Goal: Browse casually

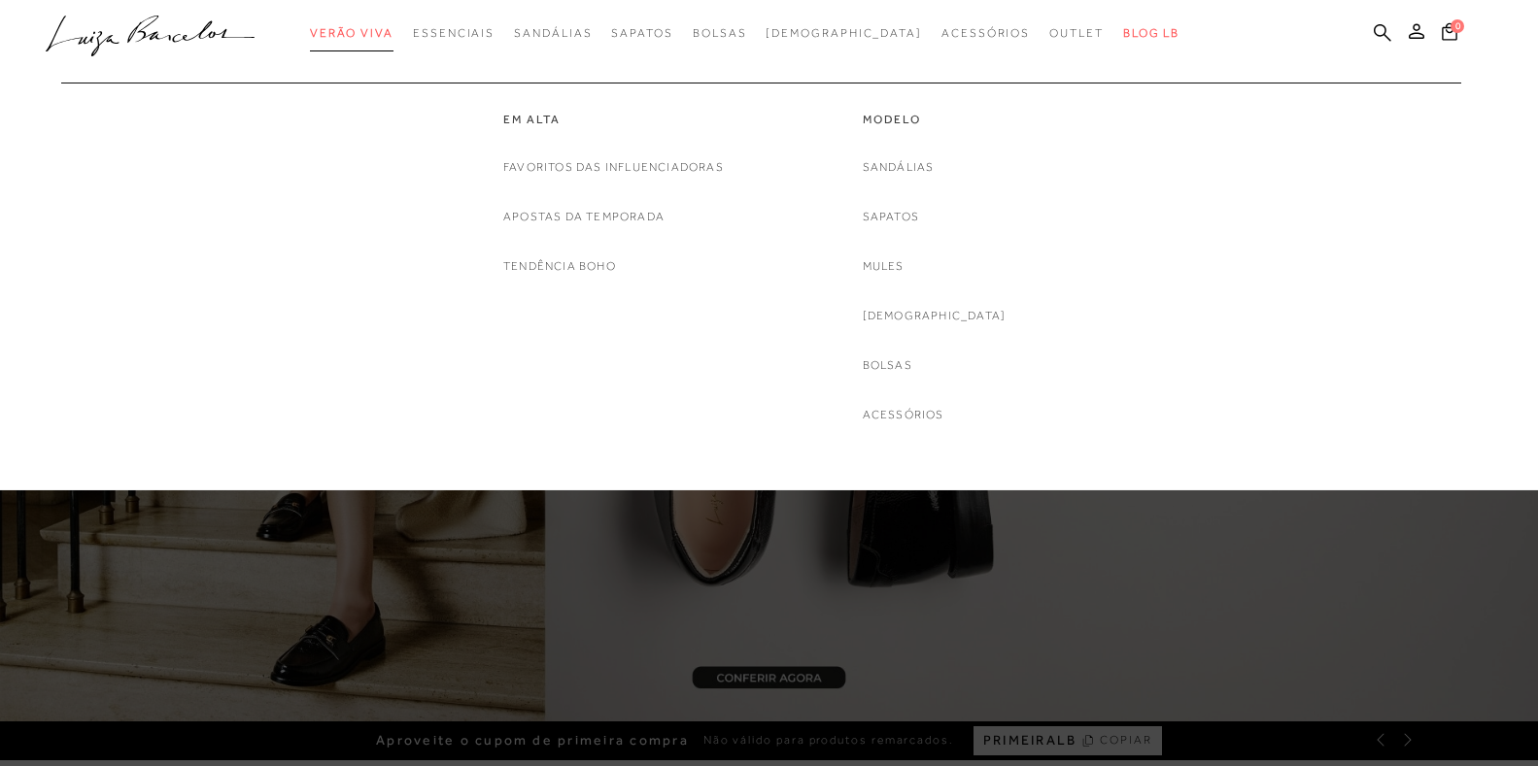
click at [393, 29] on span "Verão Viva" at bounding box center [352, 33] width 84 height 14
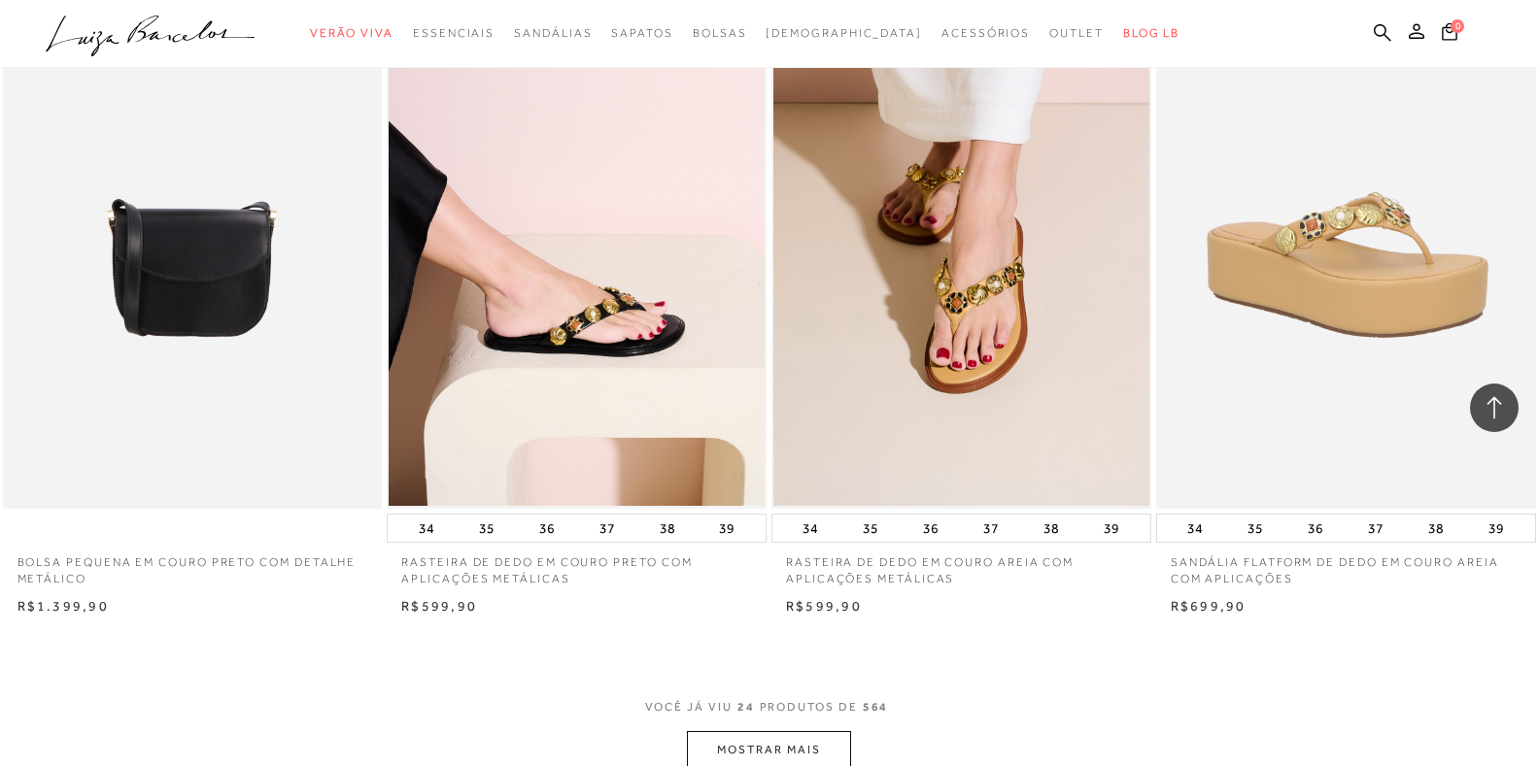
scroll to position [3885, 0]
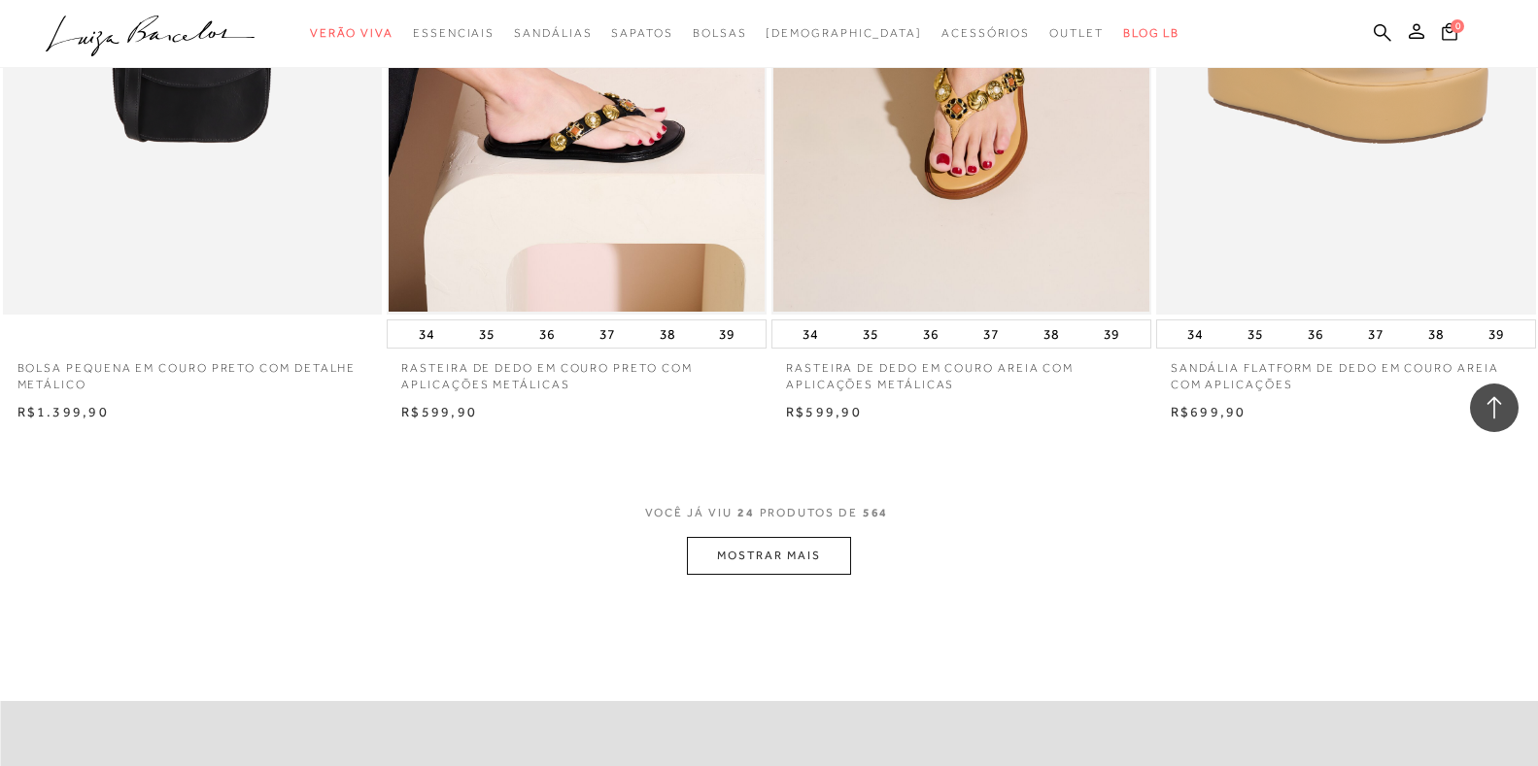
click at [739, 552] on button "MOSTRAR MAIS" at bounding box center [768, 556] width 163 height 38
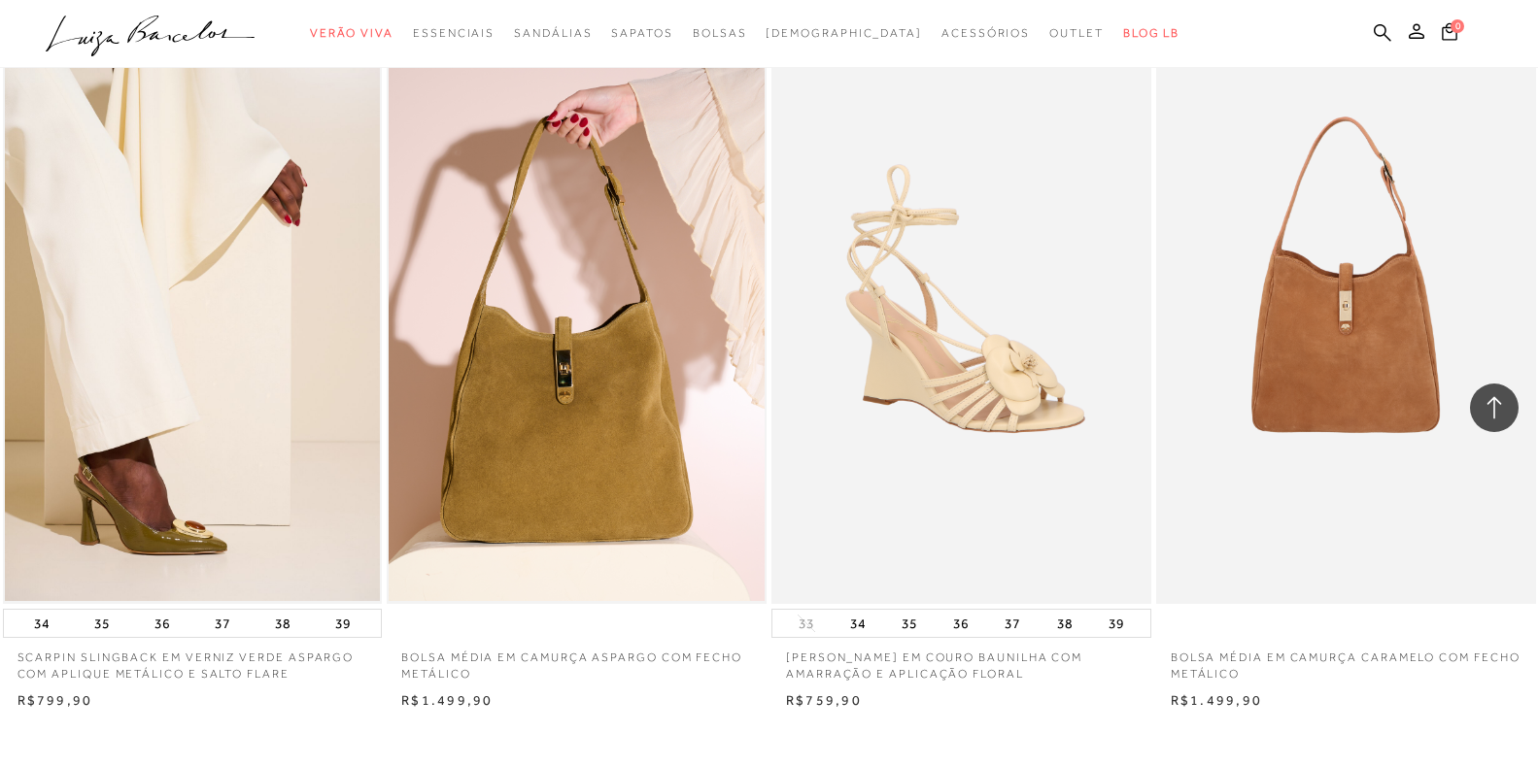
scroll to position [8159, 0]
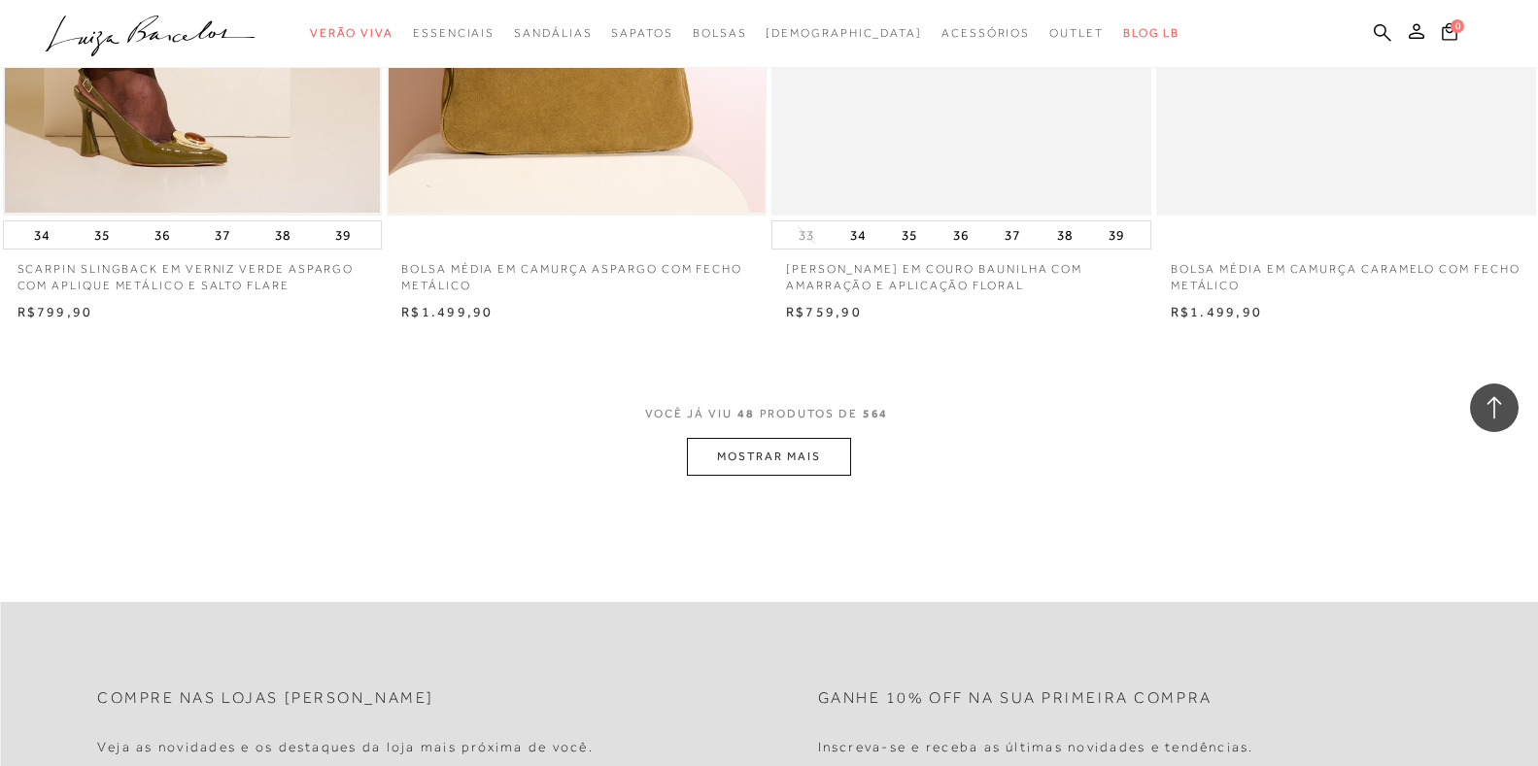
click at [778, 449] on button "MOSTRAR MAIS" at bounding box center [768, 457] width 163 height 38
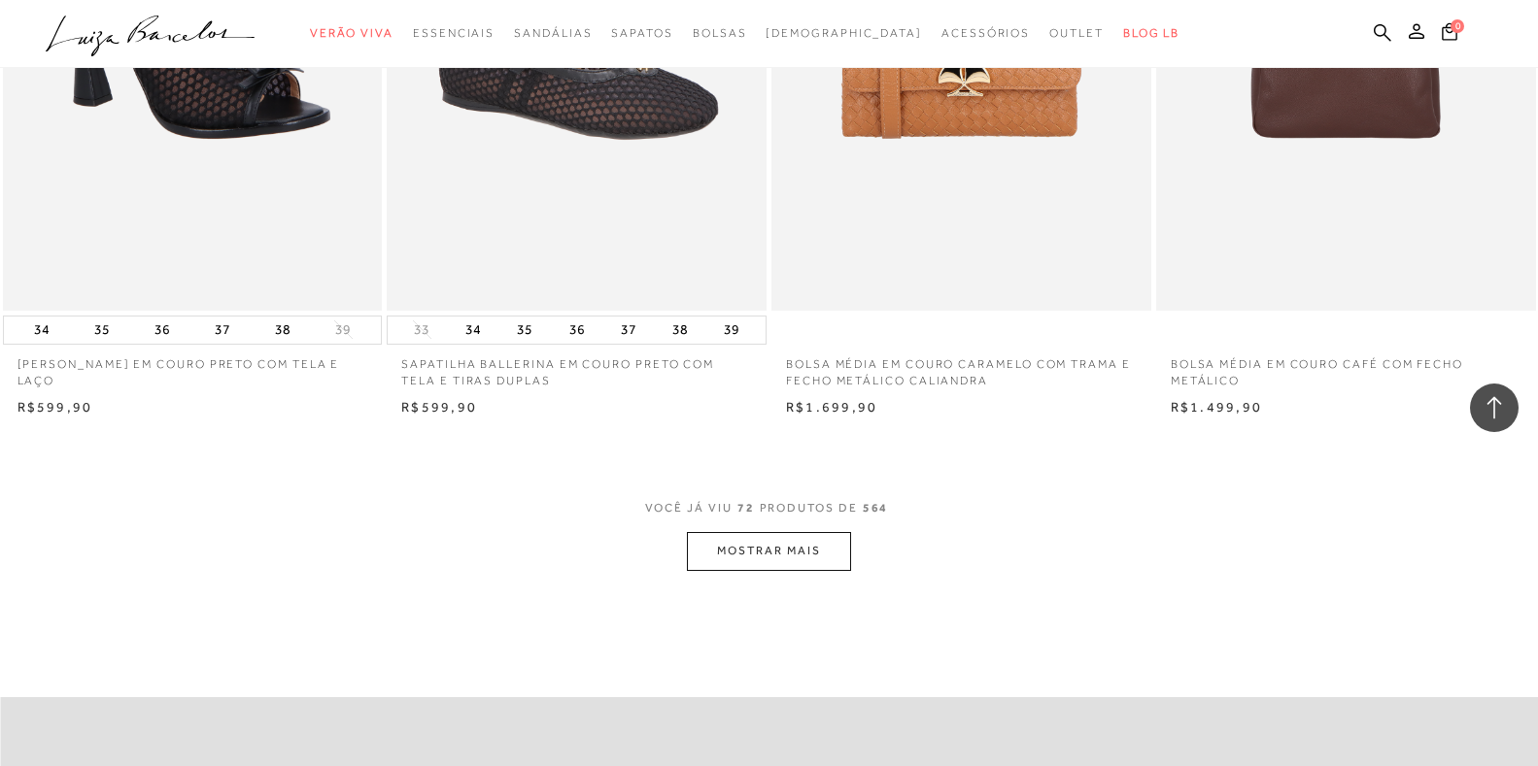
scroll to position [12335, 0]
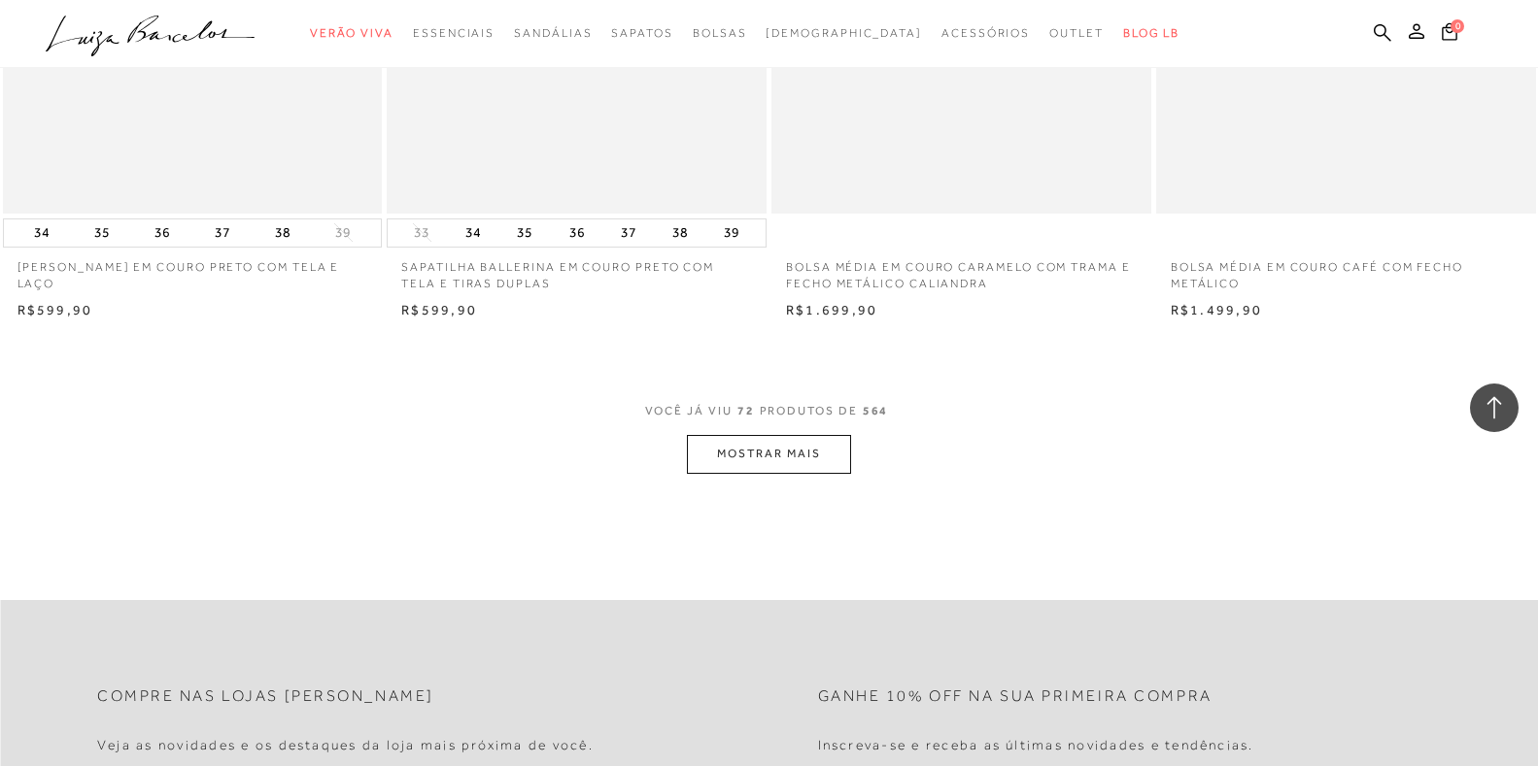
click at [759, 456] on button "MOSTRAR MAIS" at bounding box center [768, 454] width 163 height 38
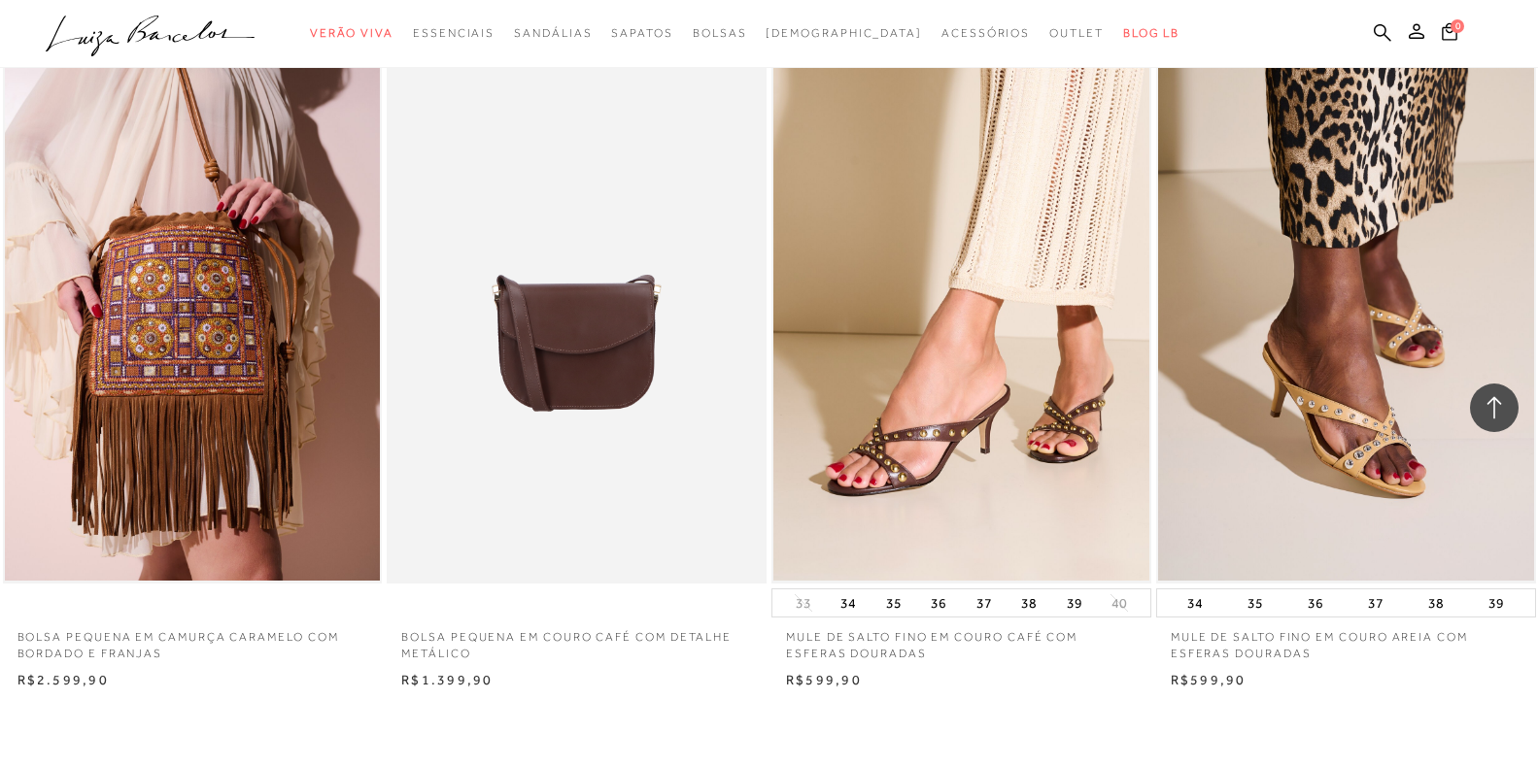
scroll to position [16609, 0]
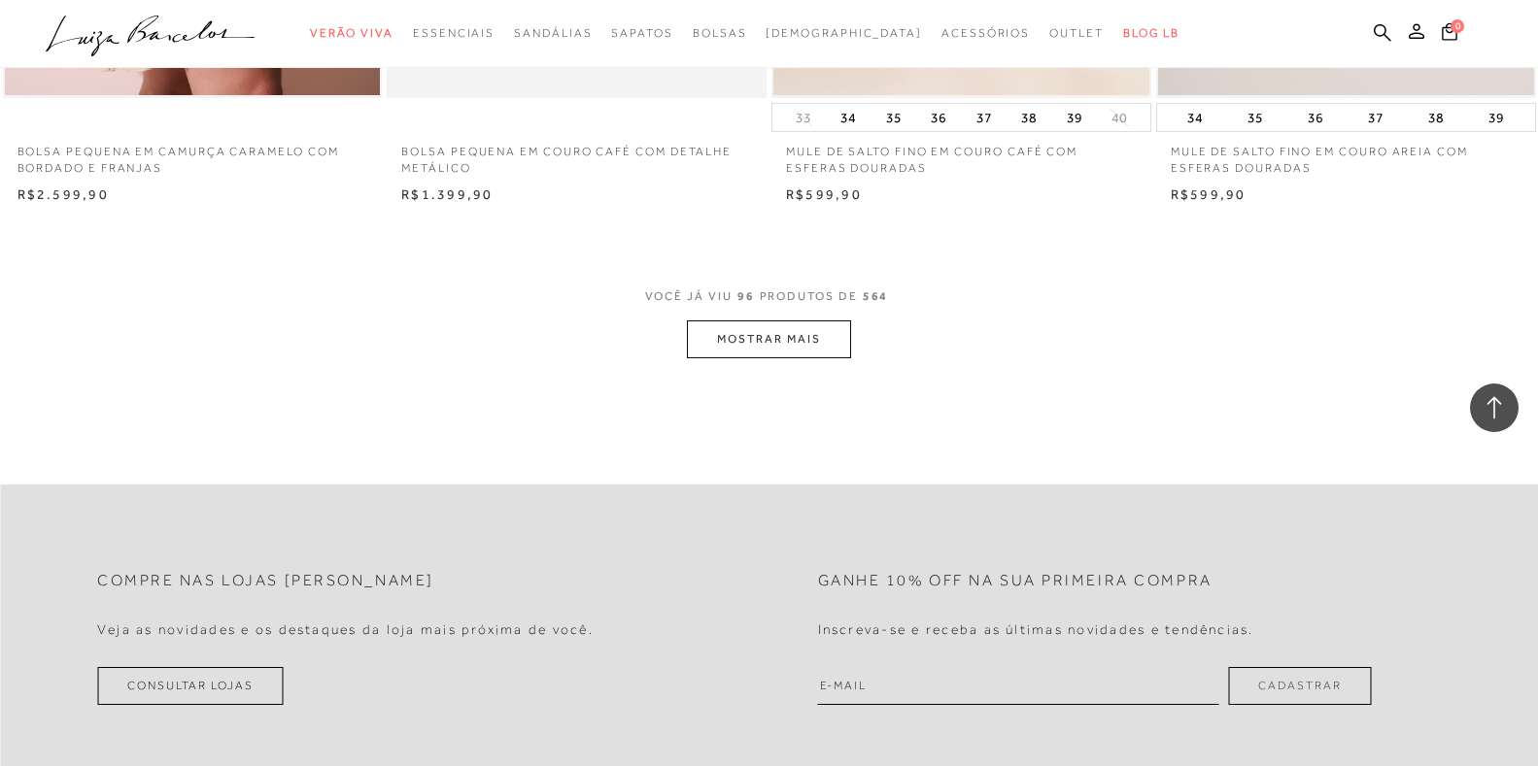
click at [766, 344] on button "MOSTRAR MAIS" at bounding box center [768, 340] width 163 height 38
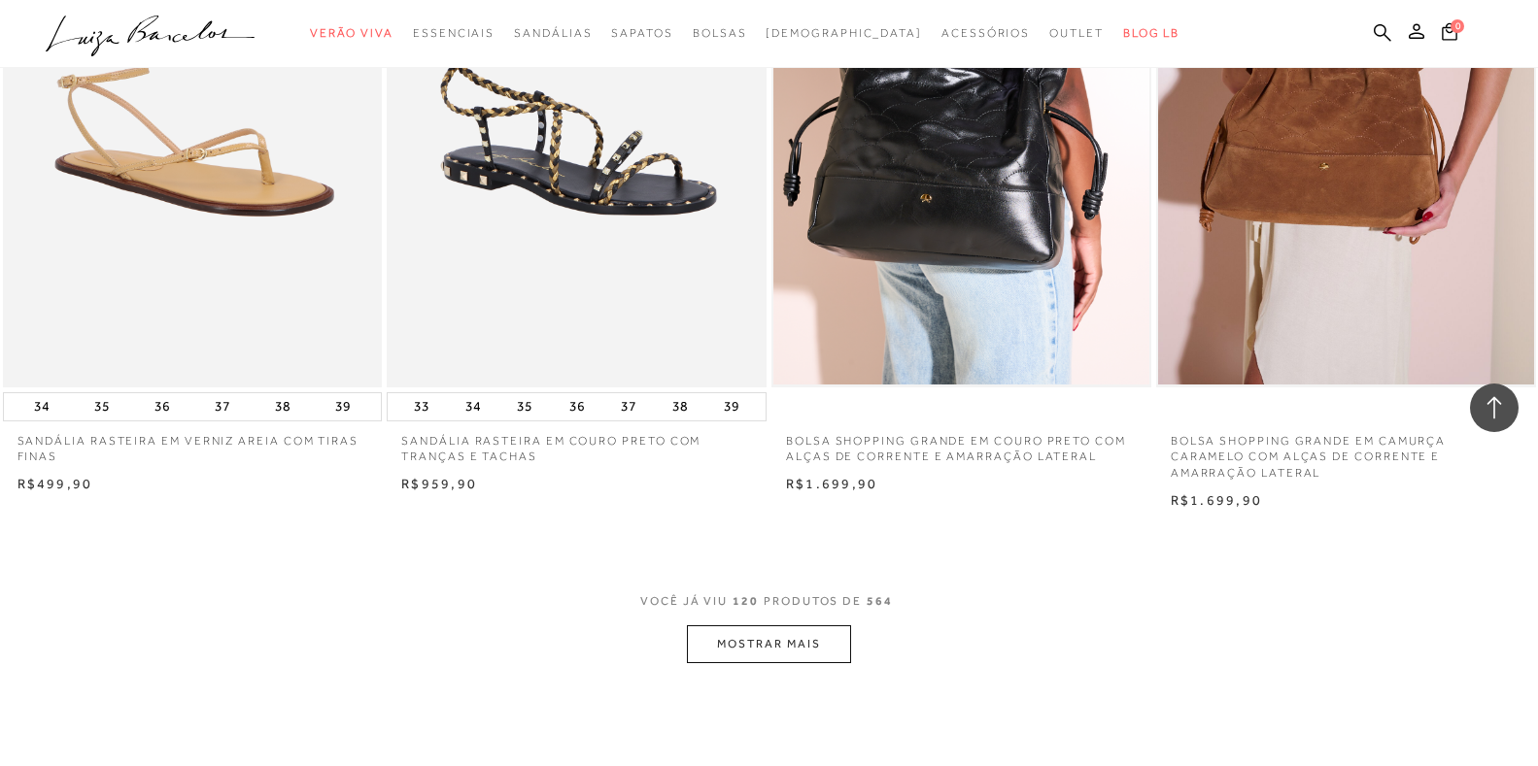
scroll to position [20397, 0]
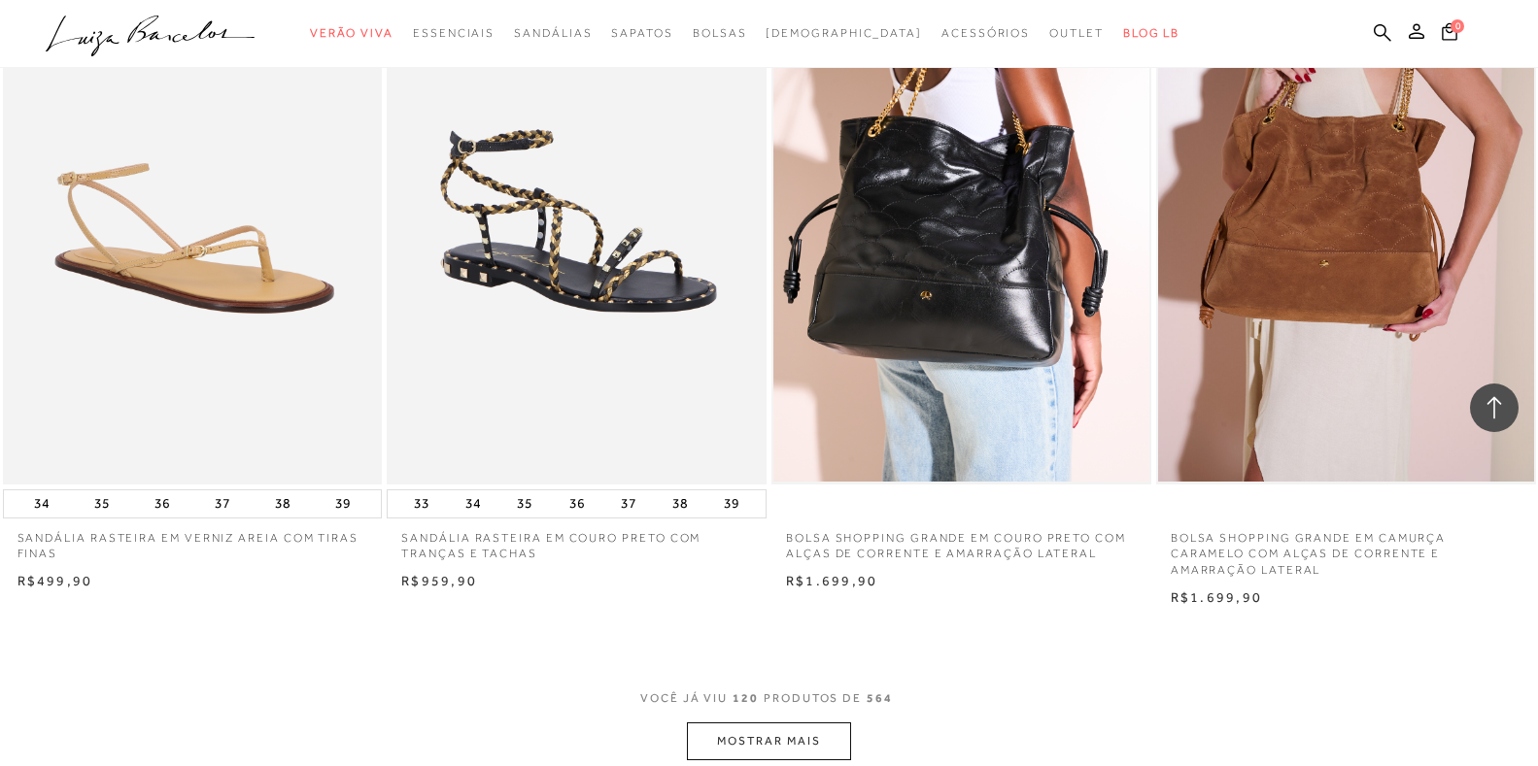
click at [760, 742] on button "MOSTRAR MAIS" at bounding box center [768, 742] width 163 height 38
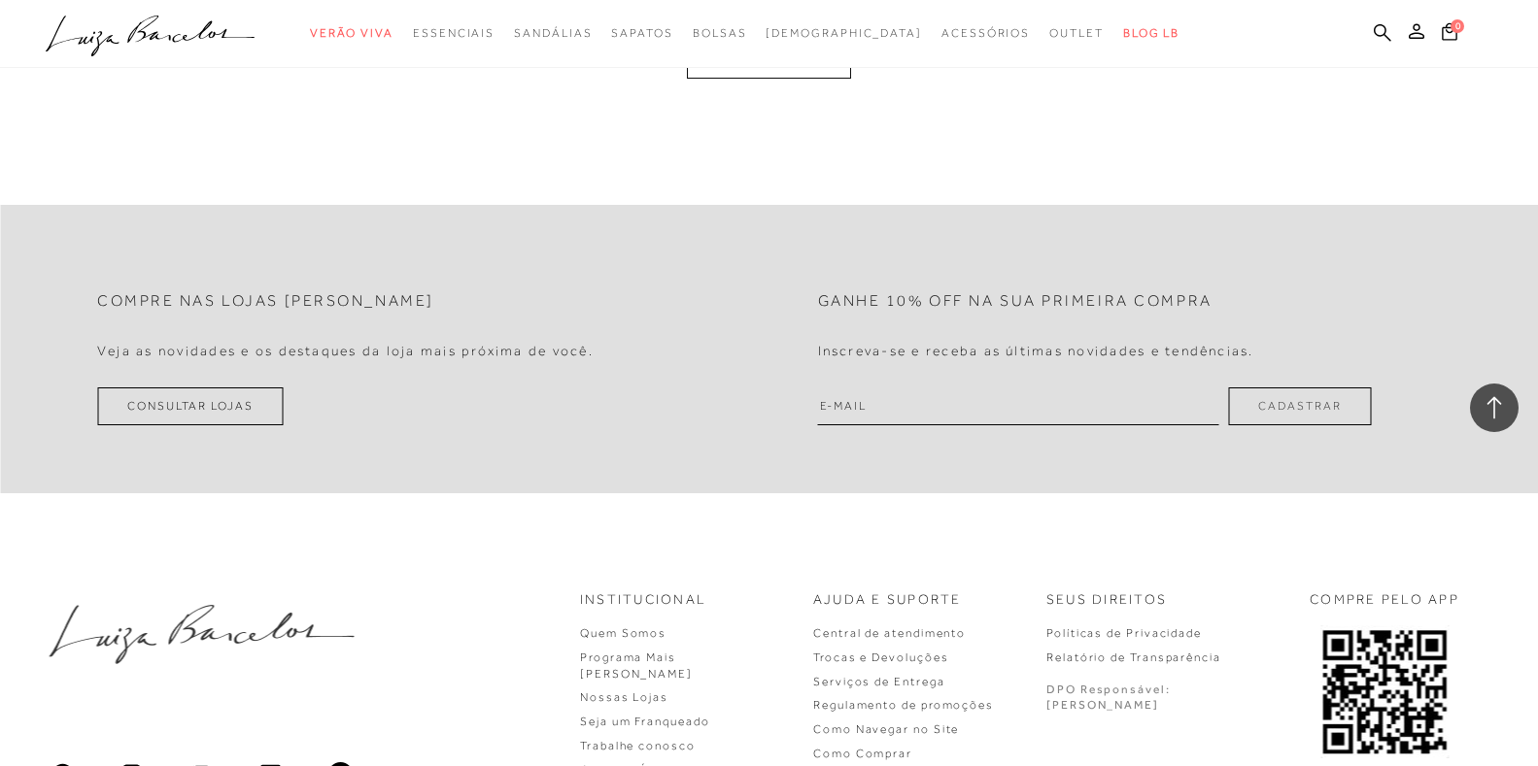
scroll to position [25415, 0]
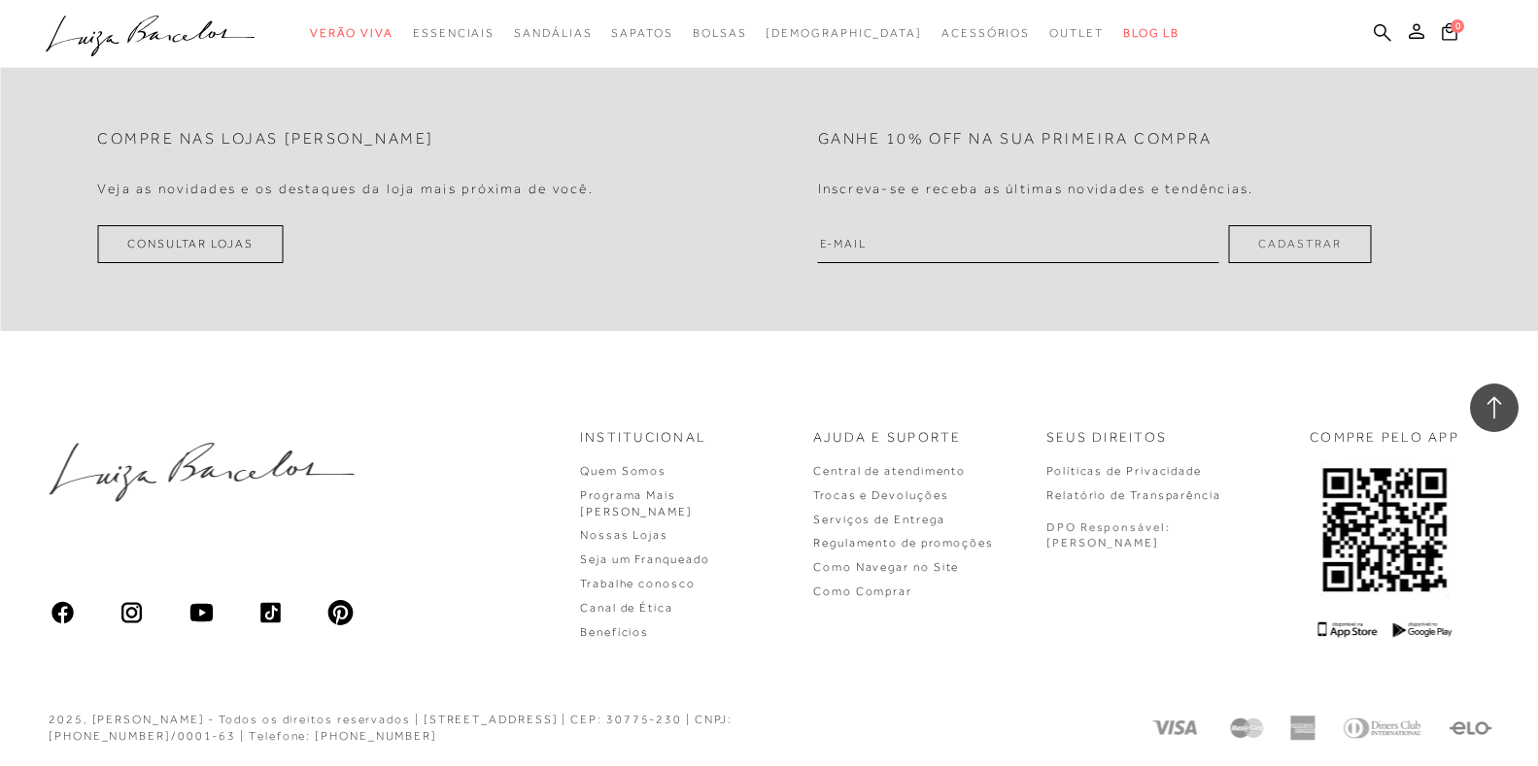
click at [129, 613] on img at bounding box center [131, 612] width 27 height 27
